Goal: Transaction & Acquisition: Subscribe to service/newsletter

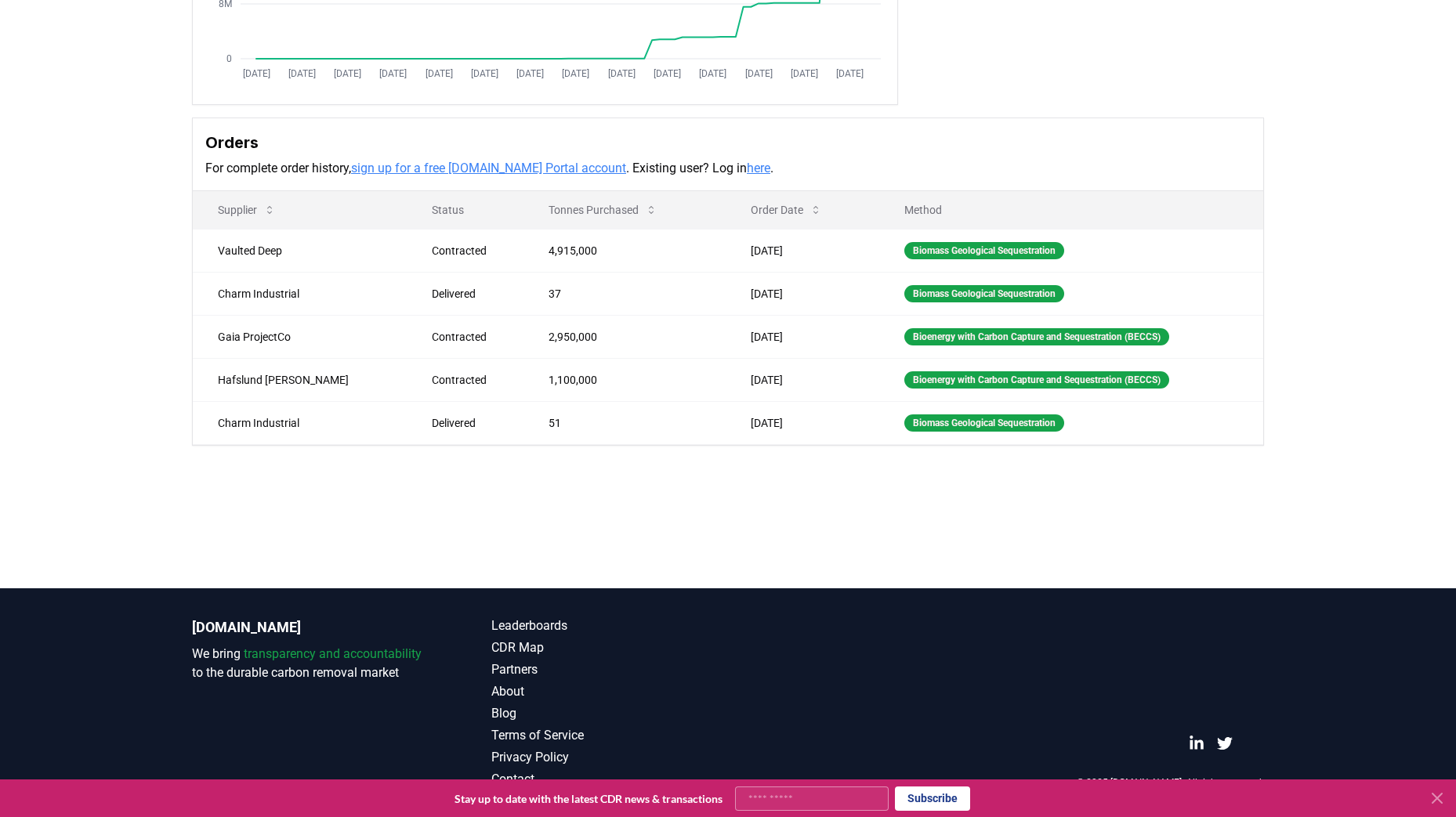
scroll to position [100, 0]
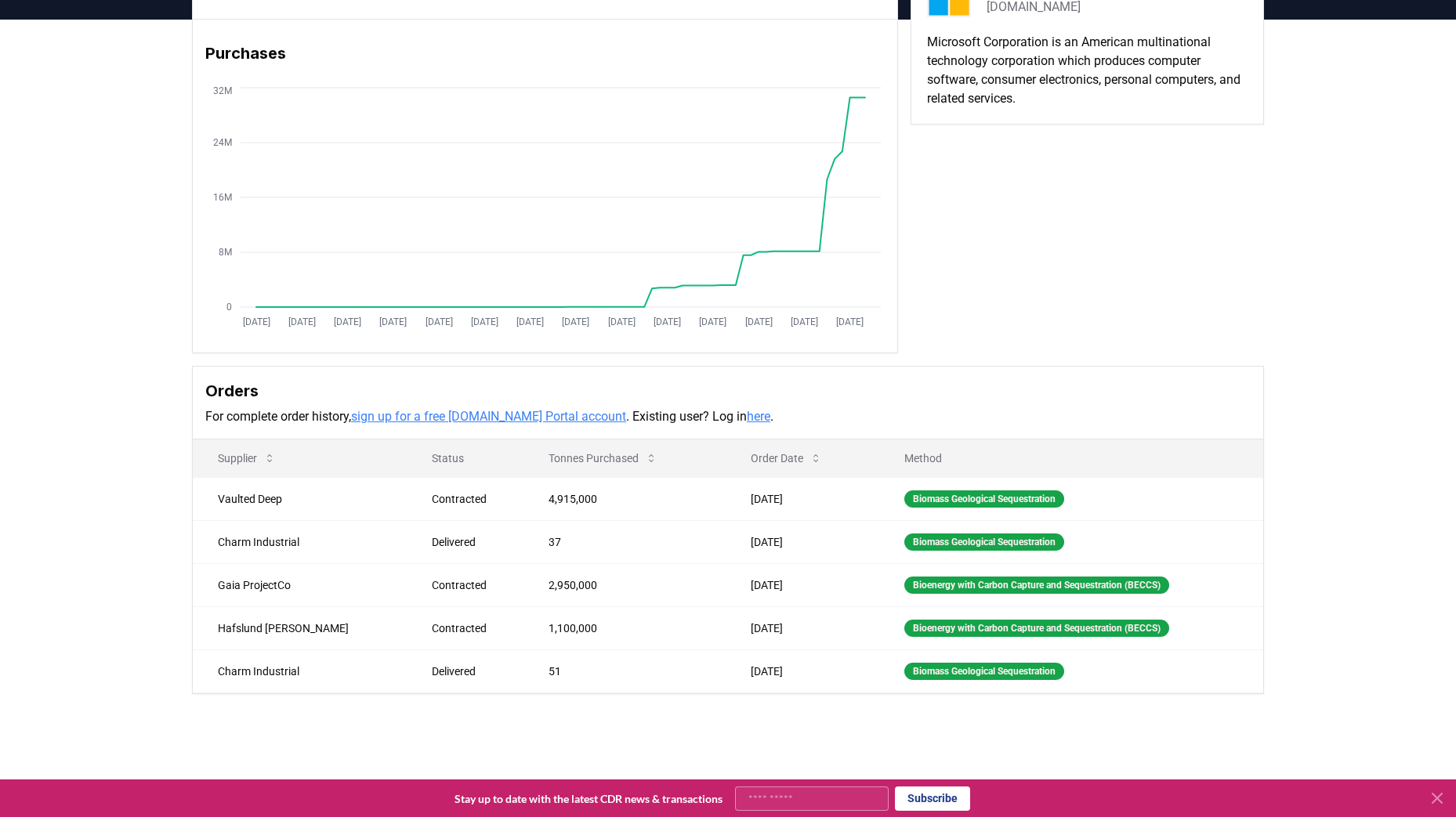
click at [468, 416] on link "sign up for a free CDR.fyi Portal account" at bounding box center [488, 416] width 275 height 15
click at [747, 418] on link "here" at bounding box center [759, 416] width 24 height 15
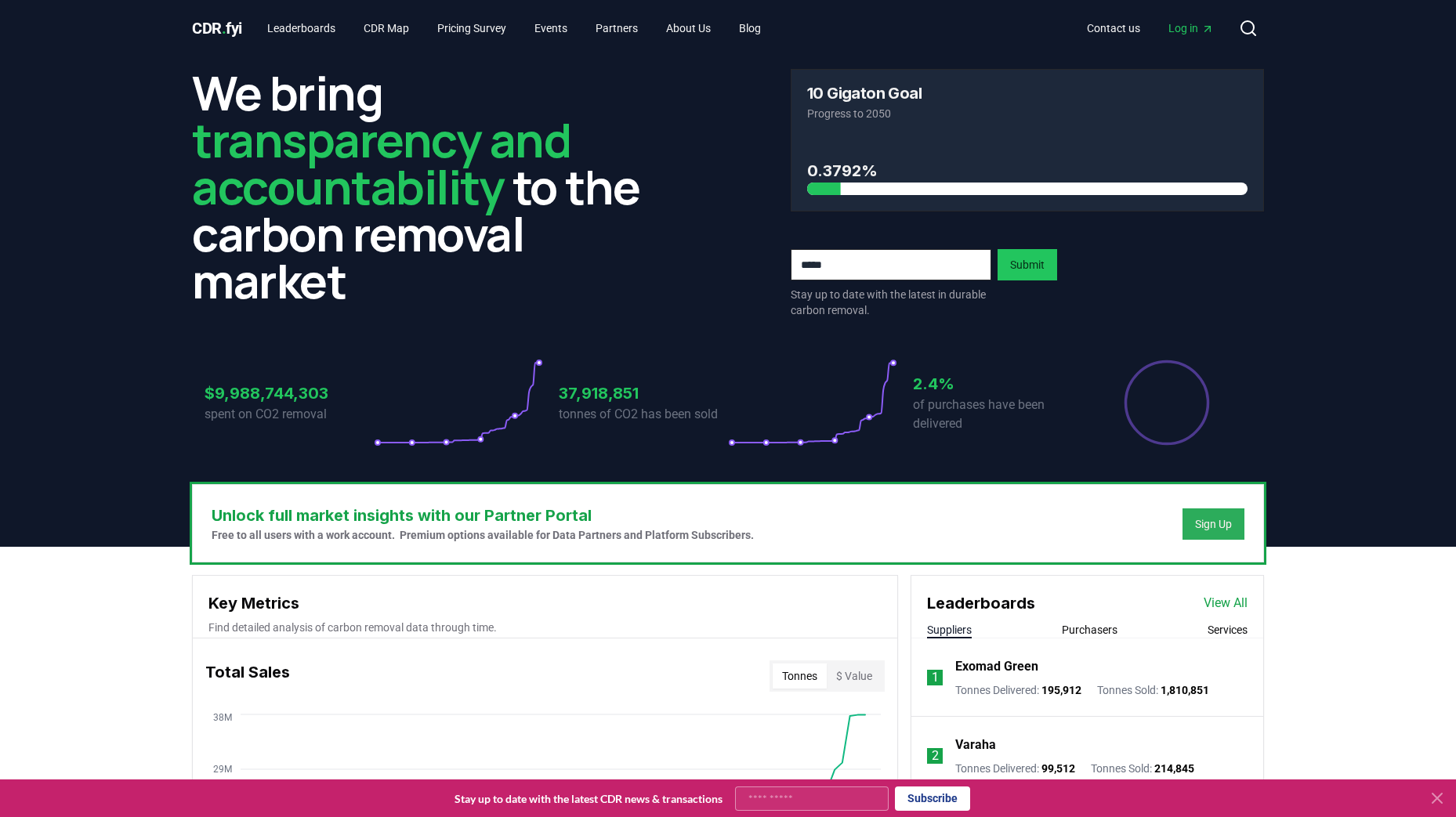
click at [1223, 521] on div "Sign Up" at bounding box center [1213, 524] width 36 height 16
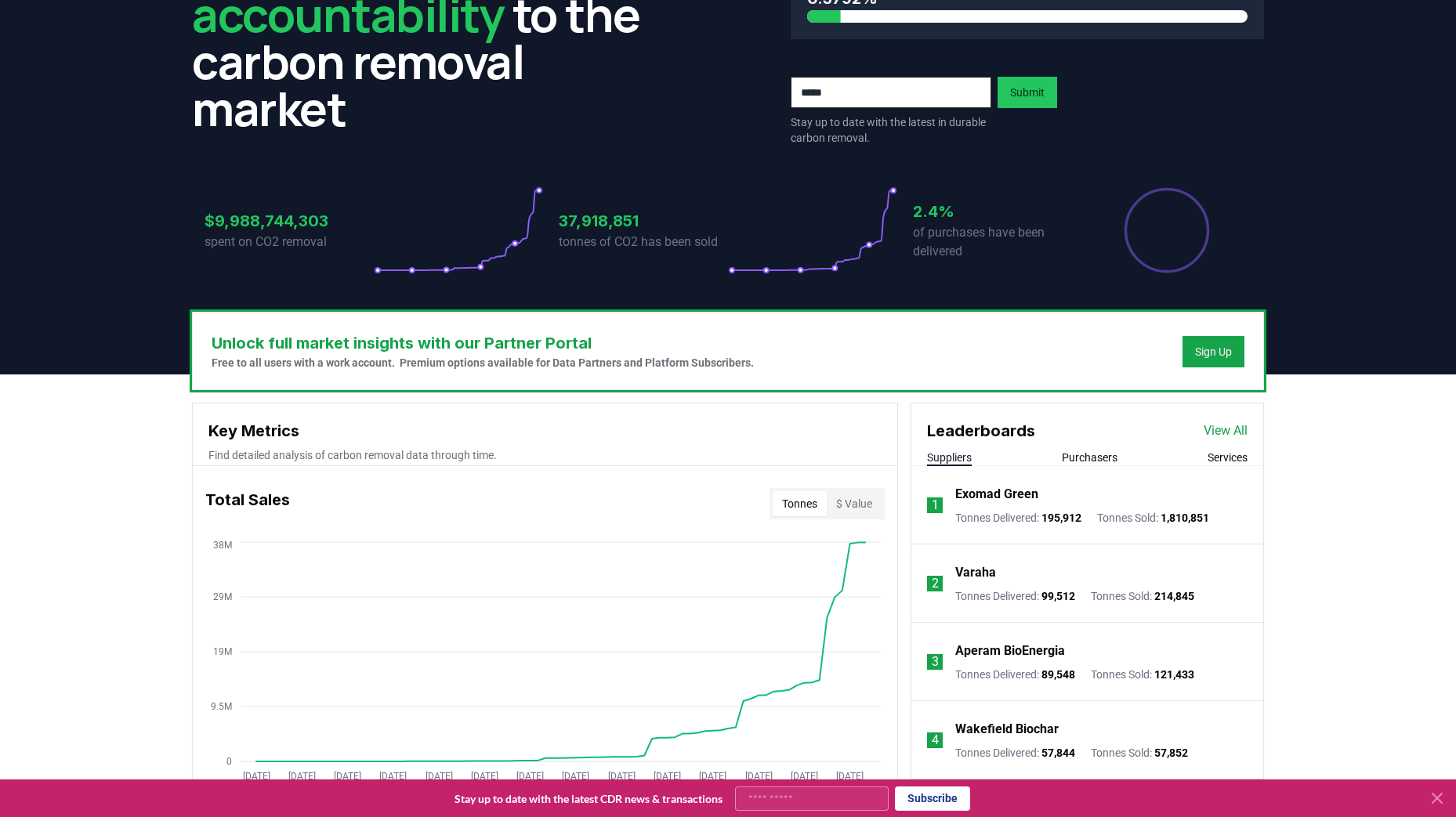
scroll to position [426, 0]
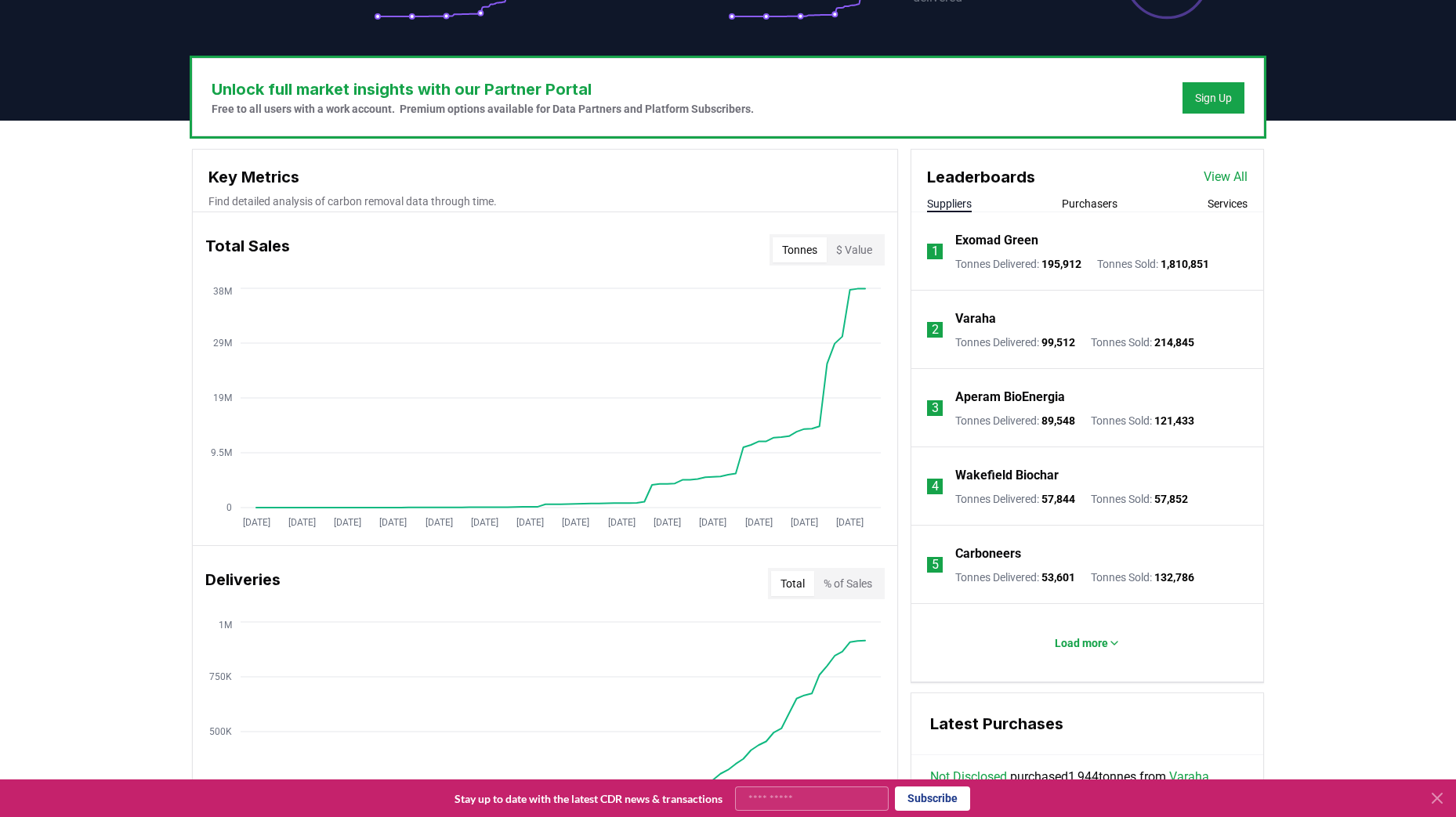
click at [1345, 689] on div "Unlock full market insights with our Partner Portal Free to all users with a wo…" at bounding box center [728, 739] width 1456 height 1239
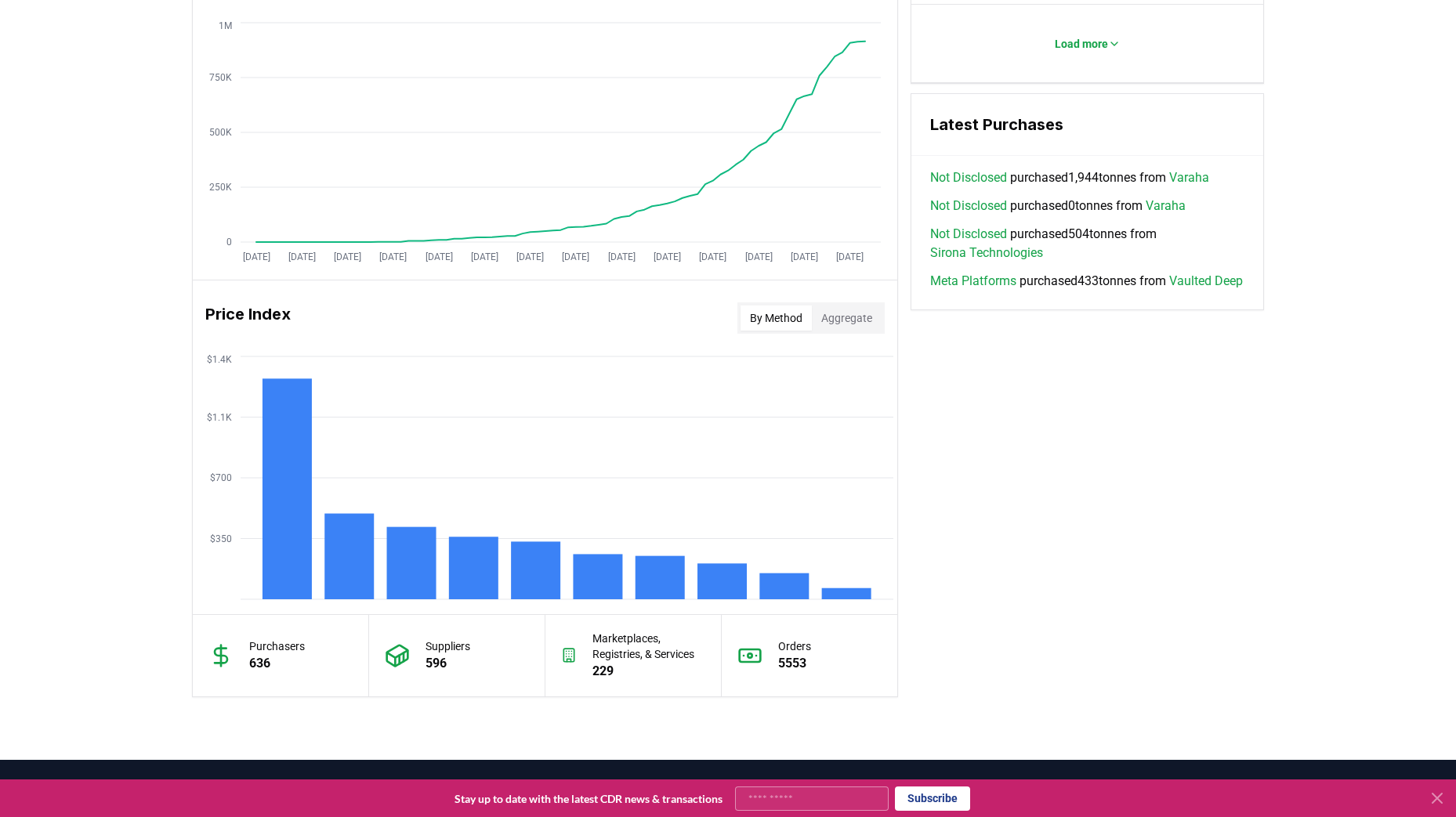
scroll to position [1197, 0]
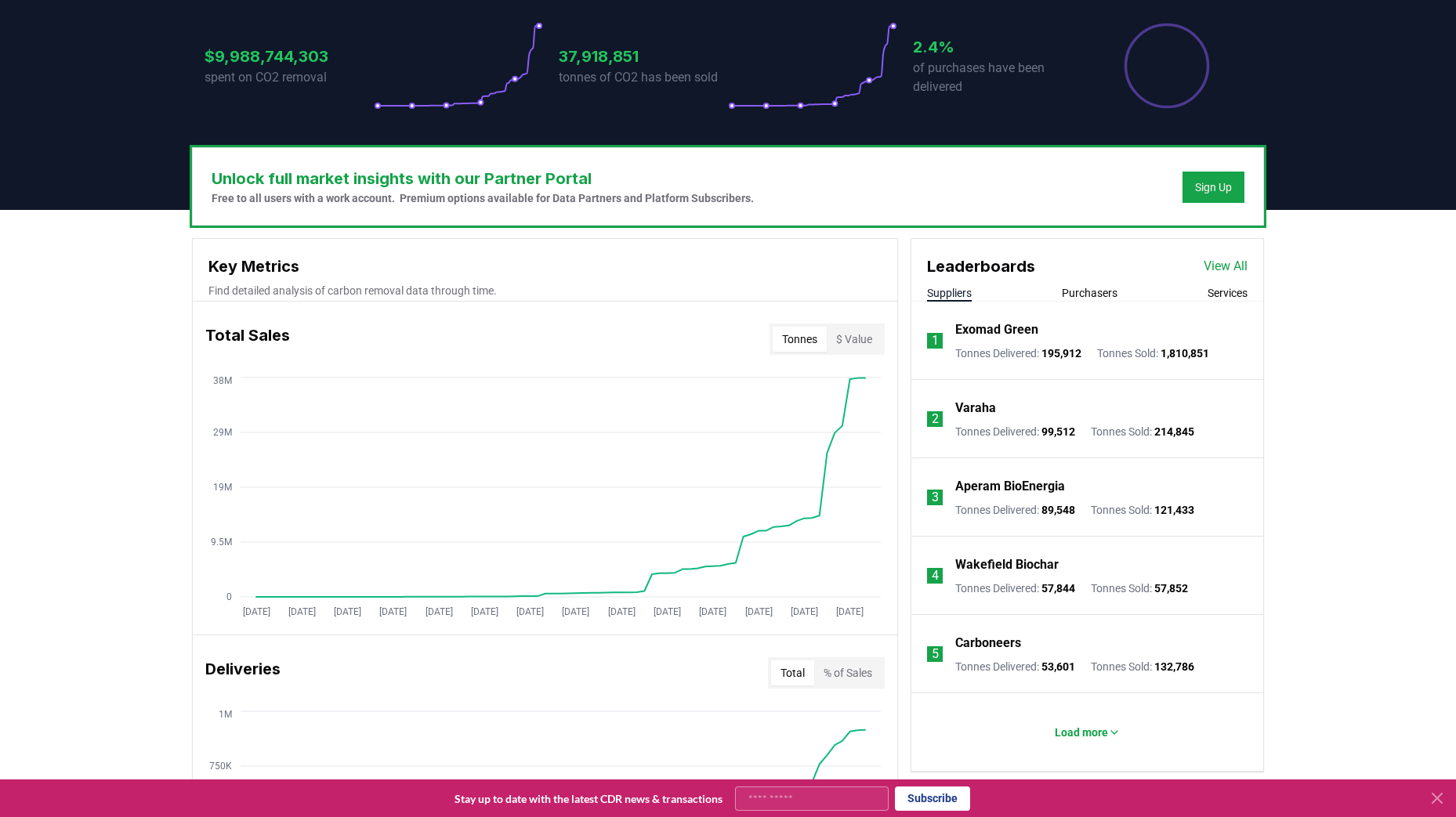
scroll to position [0, 0]
